Goal: Task Accomplishment & Management: Use online tool/utility

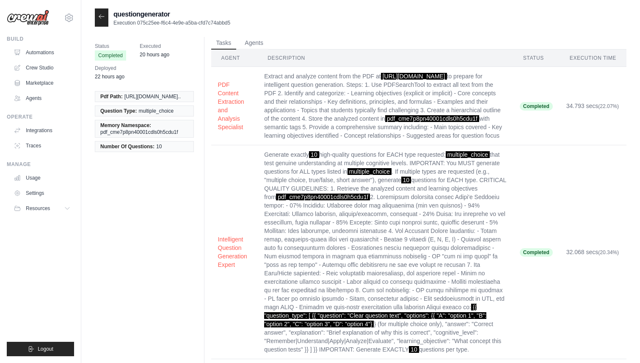
click at [101, 18] on icon at bounding box center [101, 16] width 5 height 4
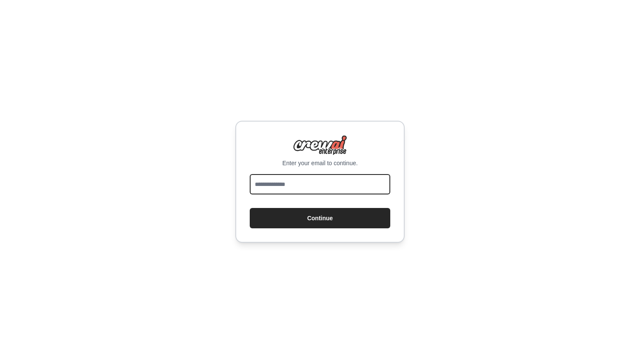
click at [289, 191] on input "email" at bounding box center [320, 184] width 141 height 20
type input "**********"
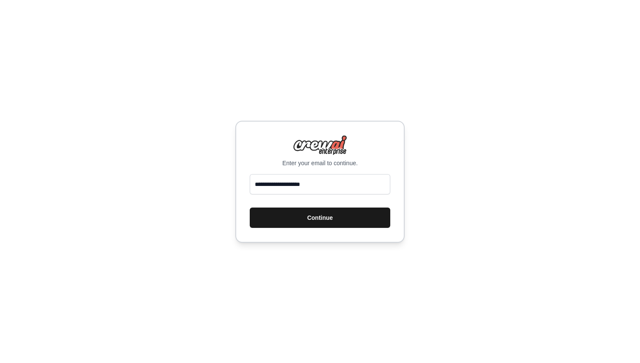
click at [340, 213] on button "Continue" at bounding box center [320, 217] width 141 height 20
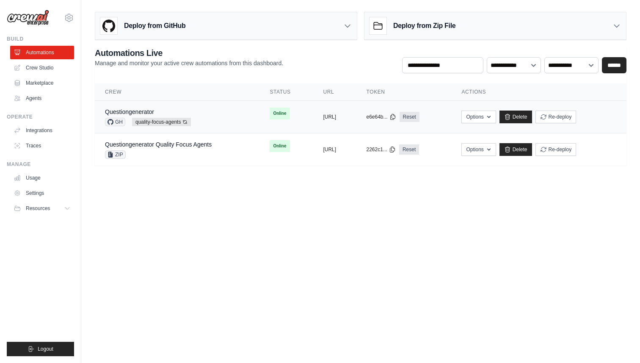
click at [223, 121] on div "Questiongenerator GH quality-focus-agents Auto-deploy enabled" at bounding box center [177, 117] width 144 height 19
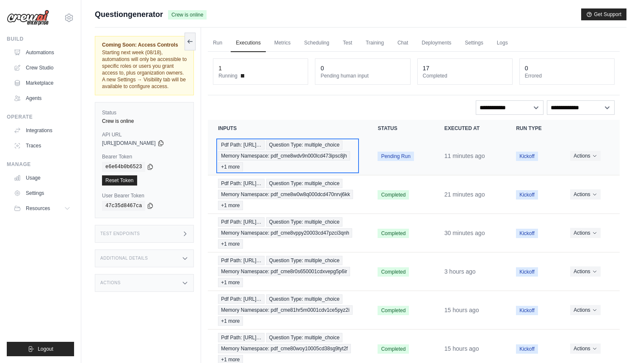
click at [353, 157] on div "Pdf Path: https://tutorelli-pdfs.s3.us-… Question Type: multiple_choice Memory …" at bounding box center [287, 155] width 139 height 31
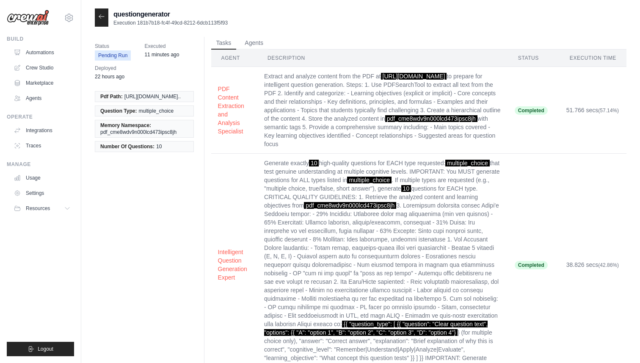
click at [102, 14] on icon at bounding box center [101, 16] width 7 height 7
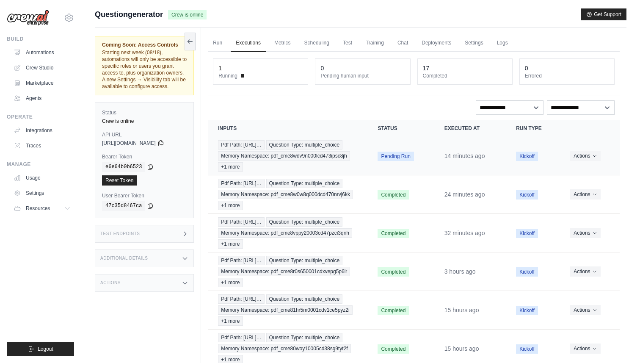
click at [522, 161] on span "Kickoff" at bounding box center [527, 156] width 22 height 9
click at [479, 159] on time "14 minutes ago" at bounding box center [465, 155] width 41 height 7
click at [431, 151] on td "Pending Run" at bounding box center [400, 156] width 66 height 39
click at [347, 155] on div "Pdf Path: https://tutorelli-pdfs.s3.us-… Question Type: multiple_choice Memory …" at bounding box center [287, 155] width 139 height 31
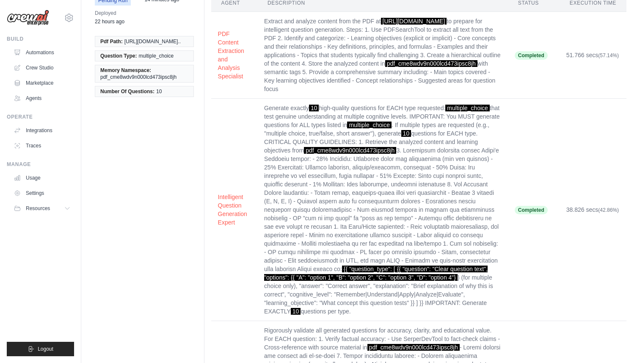
scroll to position [149, 0]
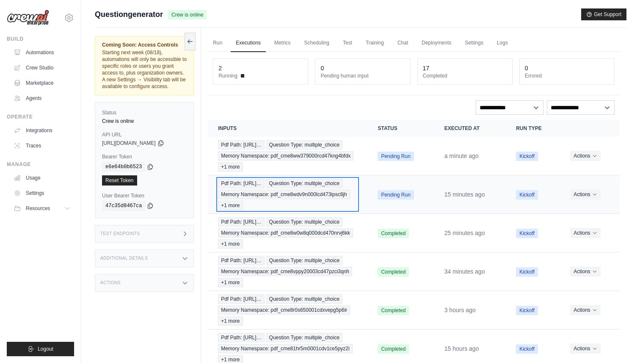
click at [326, 197] on div "Pdf Path: [URL]… Question Type: multiple_choice Memory Namespace: pdf_cme8wdv9n…" at bounding box center [287, 194] width 139 height 31
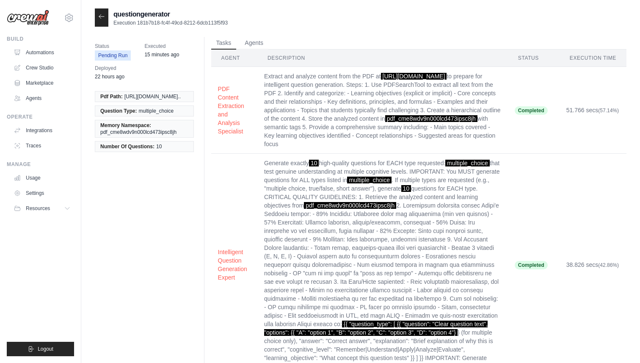
click at [106, 17] on div at bounding box center [102, 17] width 14 height 18
click at [103, 17] on icon at bounding box center [101, 16] width 7 height 7
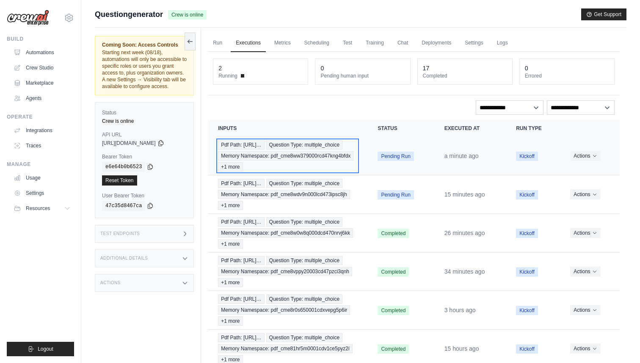
click at [316, 149] on div "Pdf Path: https://tutorelli-pdfs.s3.us-… Question Type: multiple_choice Memory …" at bounding box center [287, 155] width 139 height 31
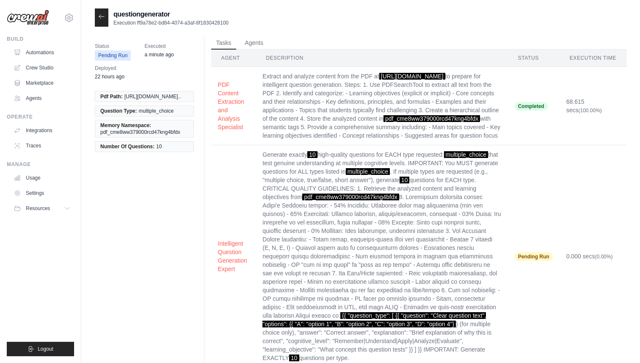
click at [103, 21] on div at bounding box center [102, 17] width 14 height 18
click at [103, 17] on icon at bounding box center [101, 16] width 7 height 7
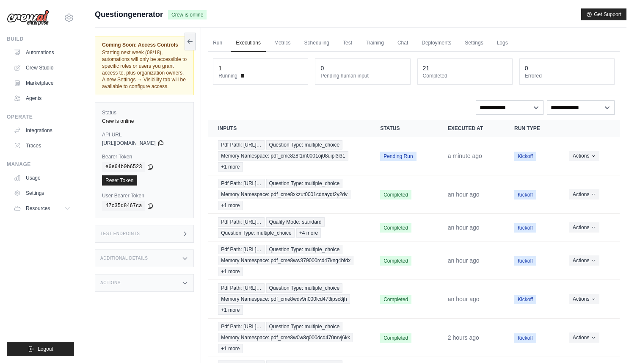
click at [287, 80] on div "1 Running" at bounding box center [260, 71] width 94 height 25
click at [291, 107] on div "**********" at bounding box center [414, 107] width 402 height 14
